Goal: Find specific page/section: Find specific page/section

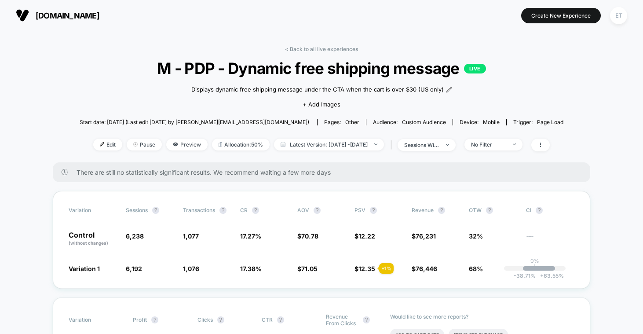
click at [49, 12] on span "[DOMAIN_NAME]" at bounding box center [68, 15] width 64 height 9
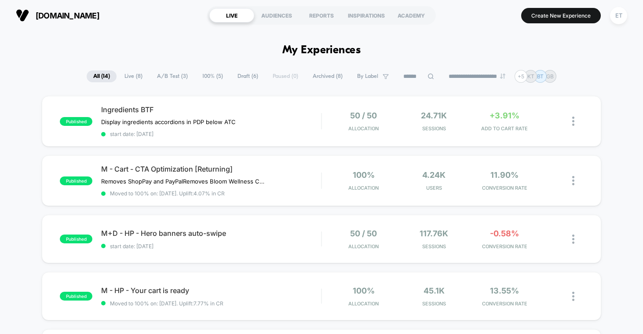
click at [169, 77] on span "A/B Test ( 3 )" at bounding box center [172, 76] width 44 height 12
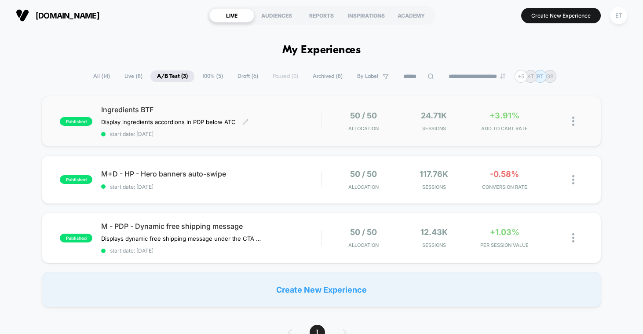
click at [135, 107] on span "Ingredients BTF" at bounding box center [211, 109] width 220 height 9
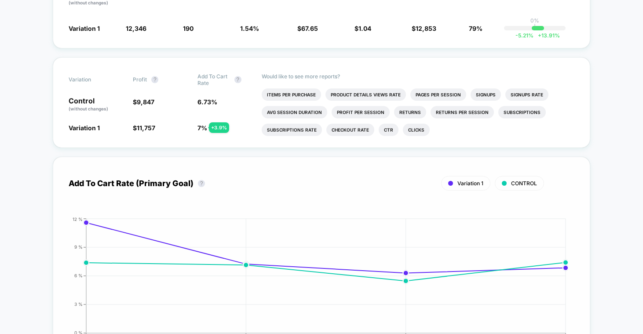
scroll to position [218, 0]
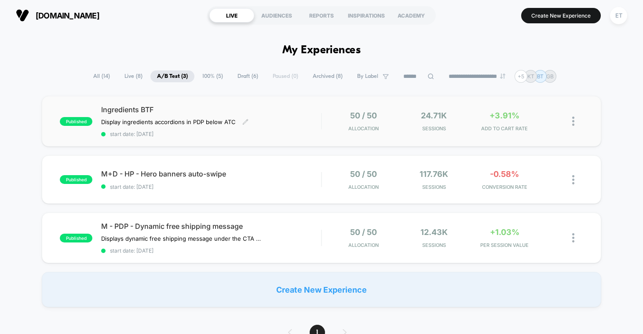
click at [145, 109] on span "Ingredients BTF" at bounding box center [211, 109] width 220 height 9
